Goal: Find contact information: Find contact information

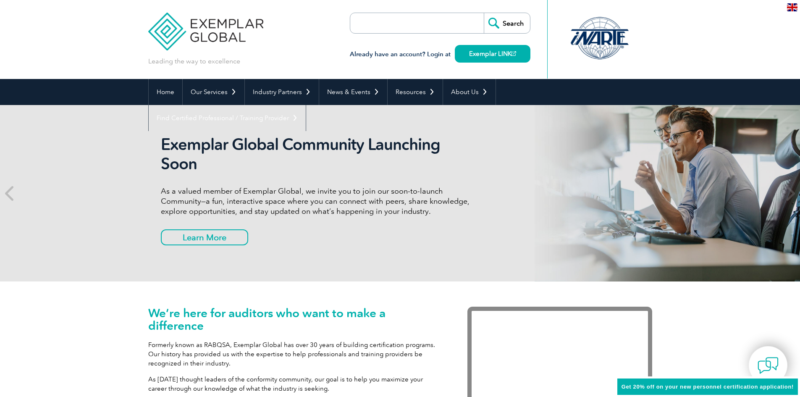
click at [619, 204] on div "Exemplar Global Community Launching Soon As a valued member of Exemplar Global,…" at bounding box center [400, 193] width 504 height 176
click at [469, 92] on link "About Us" at bounding box center [469, 92] width 52 height 26
click at [86, 141] on div "Exemplar Global Community Launching Soon As a valued member of Exemplar Global,…" at bounding box center [400, 193] width 800 height 176
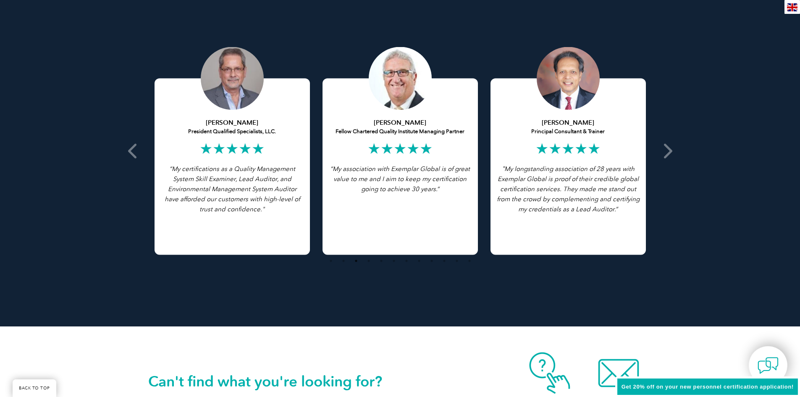
scroll to position [1908, 0]
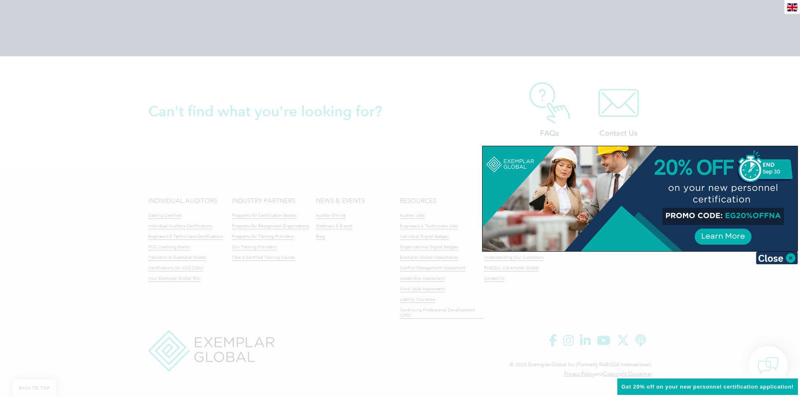
click at [482, 112] on div at bounding box center [400, 198] width 800 height 397
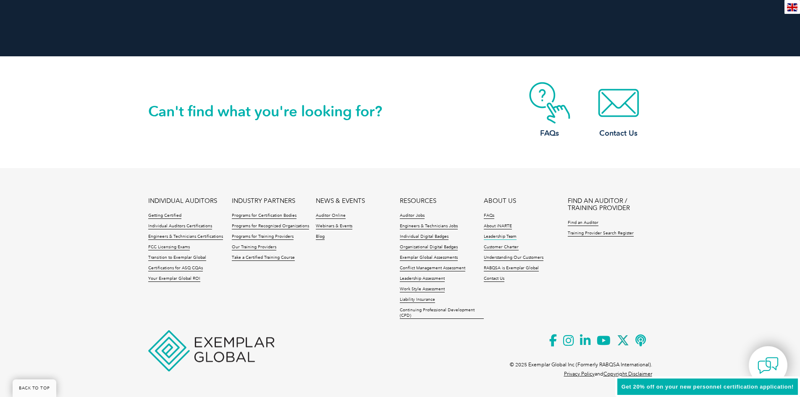
click at [508, 238] on link "Leadership Team" at bounding box center [500, 237] width 33 height 6
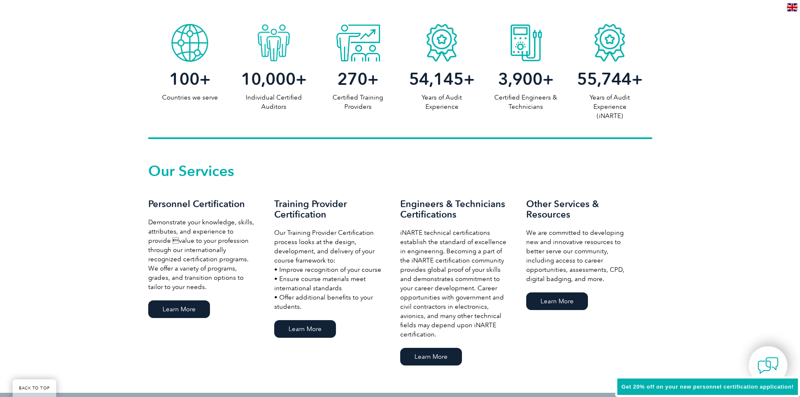
scroll to position [107, 0]
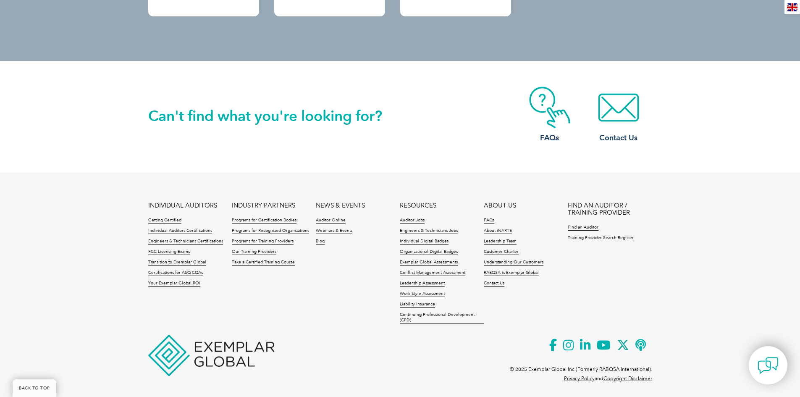
scroll to position [362, 0]
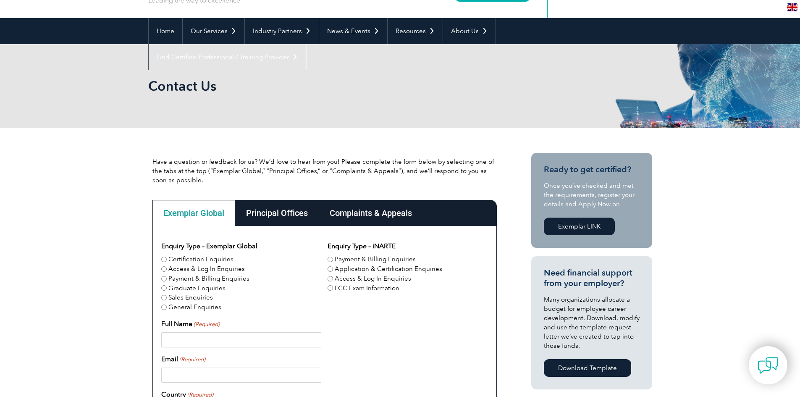
scroll to position [126, 0]
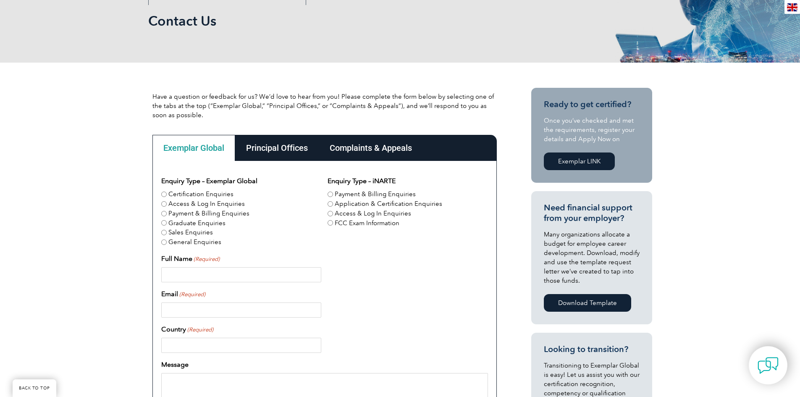
click at [283, 153] on div "Principal Offices" at bounding box center [277, 148] width 84 height 26
